Goal: Information Seeking & Learning: Find specific page/section

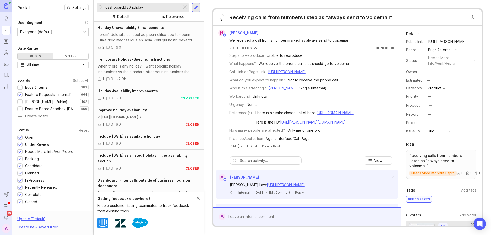
click at [185, 7] on div at bounding box center [185, 7] width 6 height 7
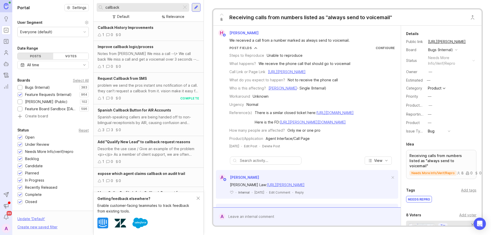
type input "callback"
click at [142, 65] on div "1 0 0" at bounding box center [149, 67] width 102 height 6
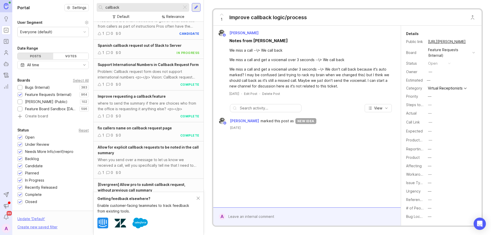
scroll to position [180, 0]
click at [134, 111] on div "where to send the summary if there are choices who from the office is requestin…" at bounding box center [149, 105] width 102 height 11
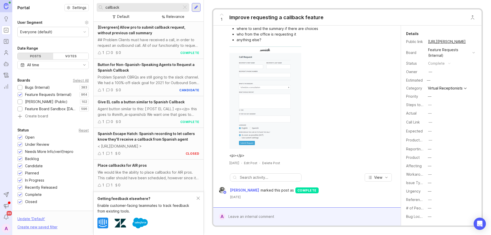
scroll to position [359, 0]
